Goal: Book appointment/travel/reservation

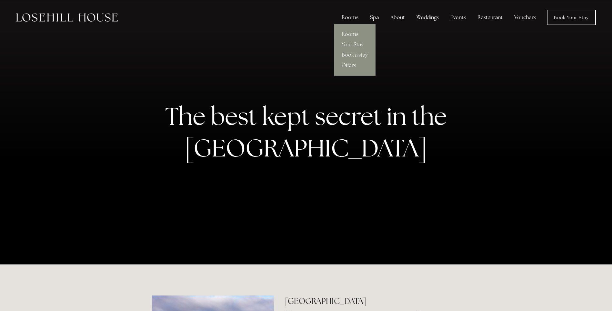
click at [355, 15] on div "Rooms" at bounding box center [350, 17] width 27 height 13
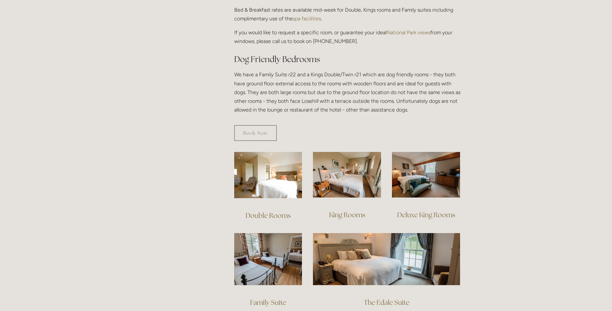
scroll to position [387, 0]
